Goal: Obtain resource: Obtain resource

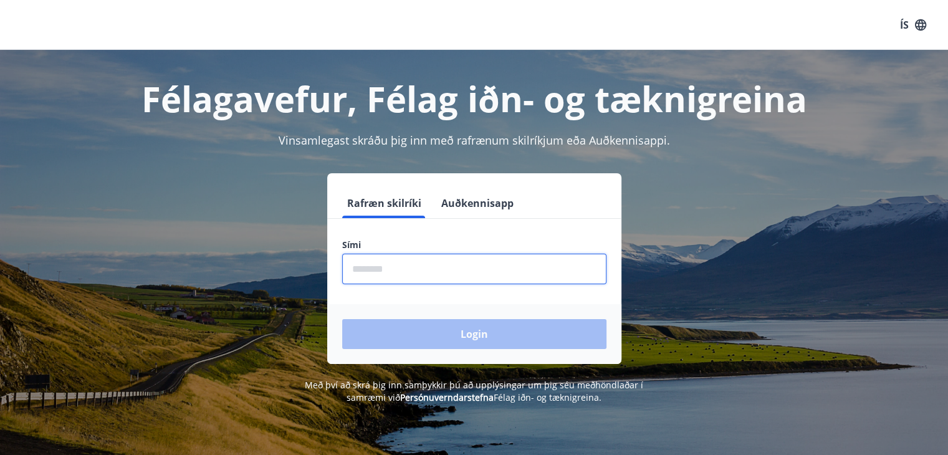
click at [406, 267] on input "phone" at bounding box center [474, 269] width 264 height 31
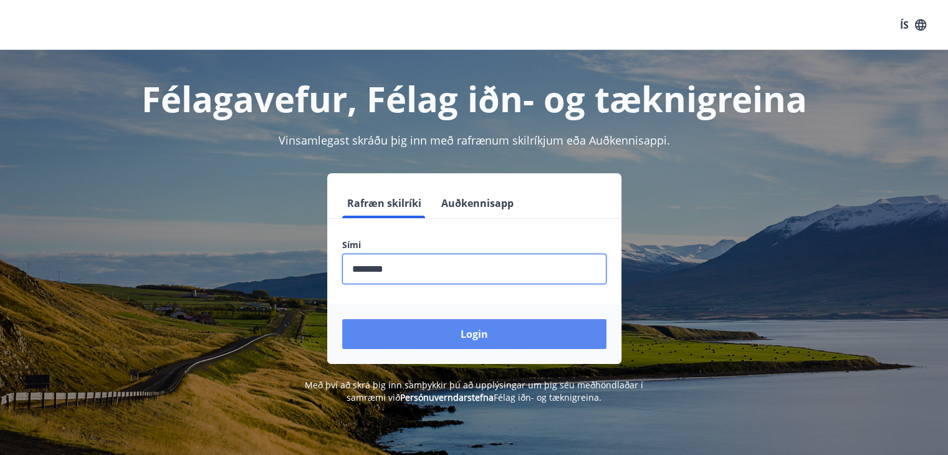
type input "********"
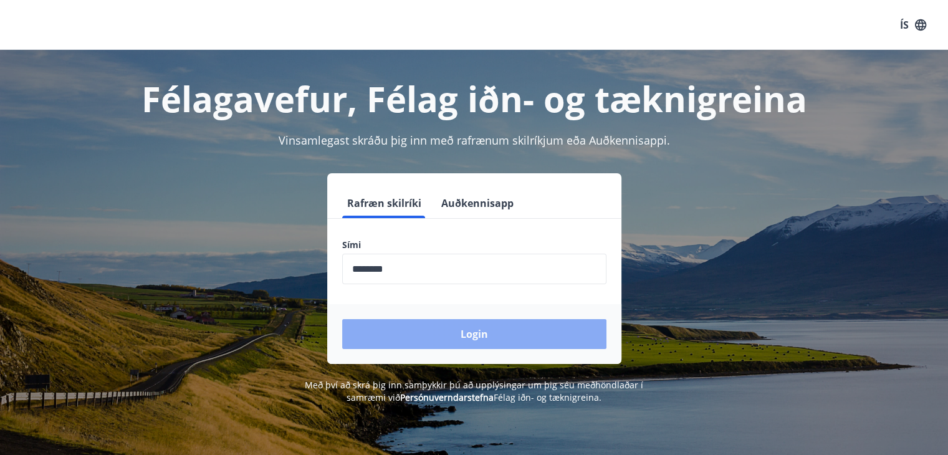
click at [448, 323] on button "Login" at bounding box center [474, 334] width 264 height 30
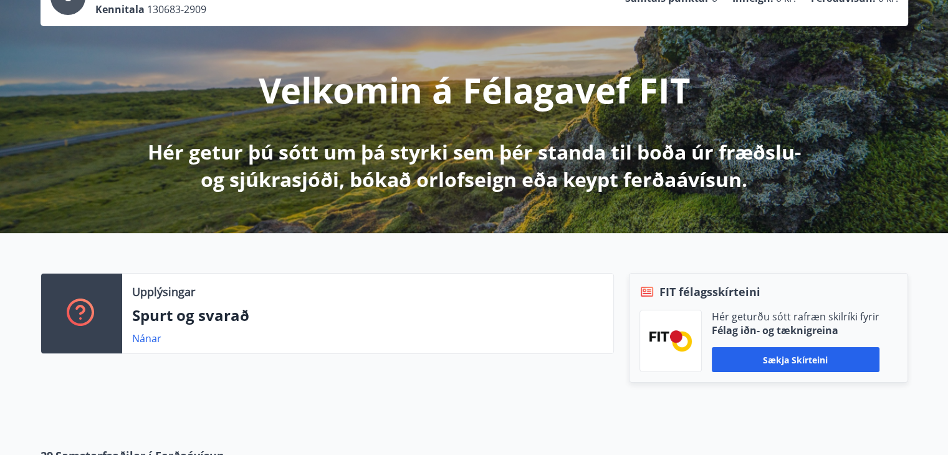
scroll to position [109, 0]
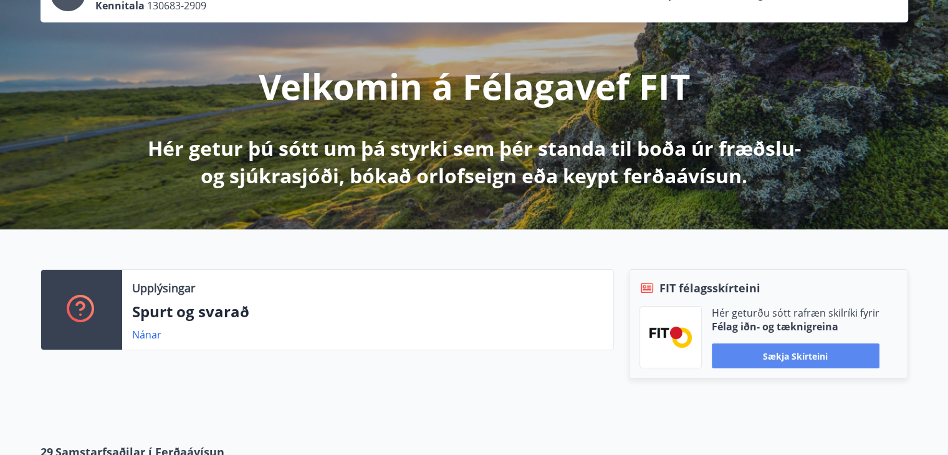
click at [784, 346] on button "Sækja skírteini" at bounding box center [796, 355] width 168 height 25
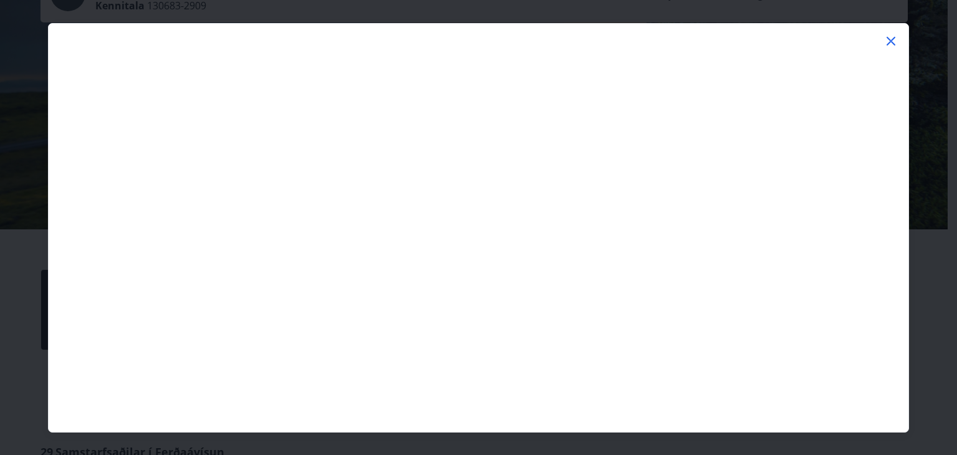
click at [896, 42] on icon at bounding box center [891, 41] width 15 height 15
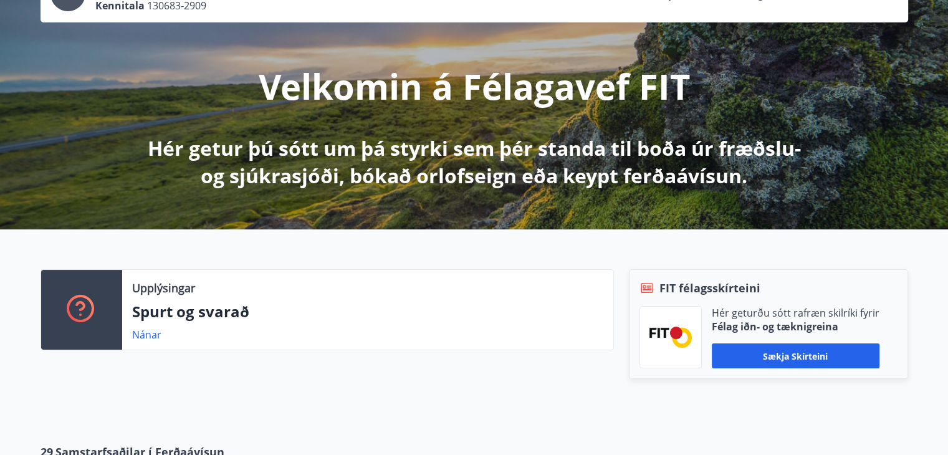
drag, startPoint x: 763, startPoint y: 356, endPoint x: 880, endPoint y: 254, distance: 155.9
click at [880, 254] on div "Upplýsingar Spurt og svarað Nánar FIT félagsskírteini Hér geturðu sótt rafræn s…" at bounding box center [474, 326] width 948 height 194
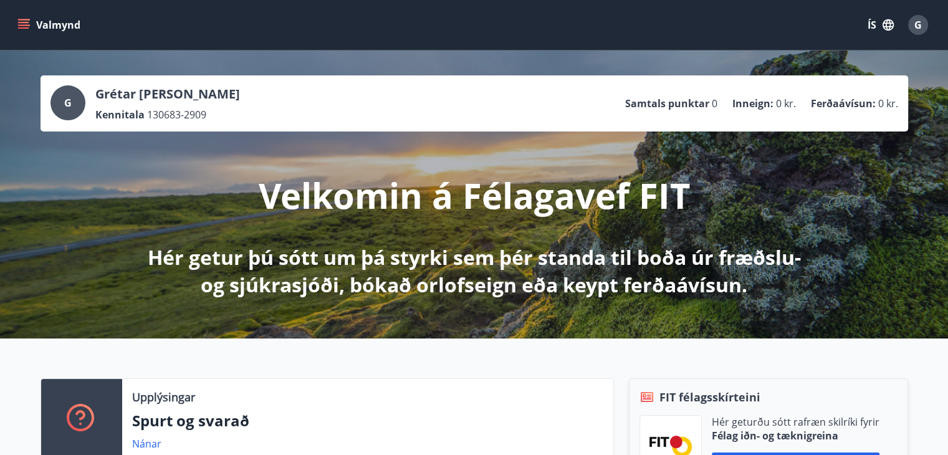
click at [170, 90] on p "Grétar [PERSON_NAME]" at bounding box center [167, 93] width 145 height 17
click at [62, 33] on button "Valmynd" at bounding box center [50, 25] width 70 height 22
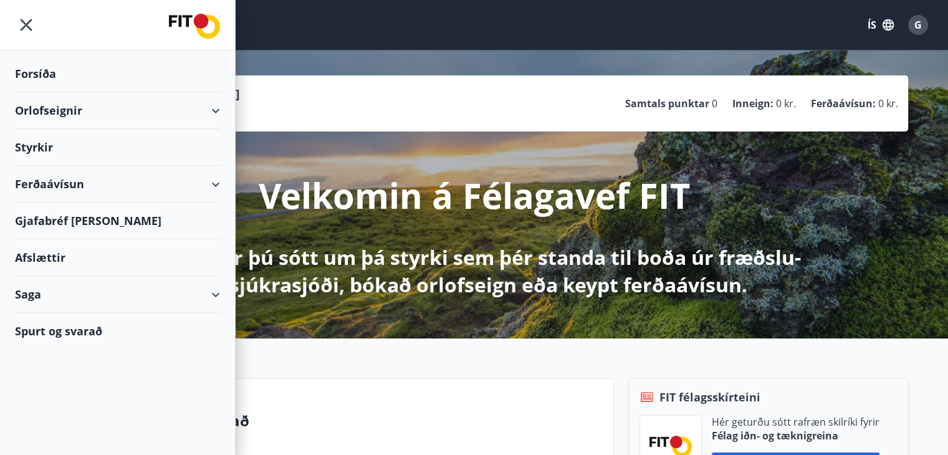
click at [179, 18] on img at bounding box center [194, 26] width 51 height 25
click at [216, 110] on div "Orlofseignir" at bounding box center [117, 110] width 205 height 37
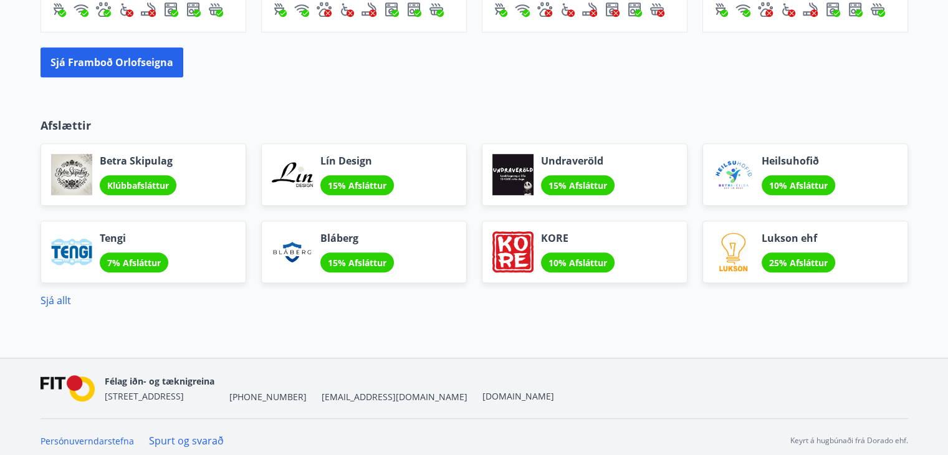
scroll to position [1003, 0]
